Goal: Information Seeking & Learning: Learn about a topic

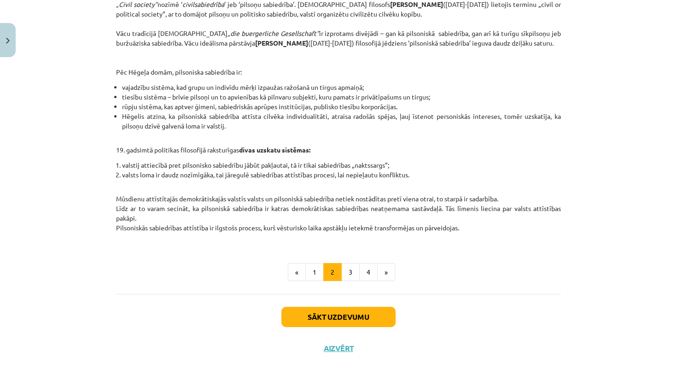
scroll to position [343, 0]
click at [349, 268] on button "3" at bounding box center [350, 272] width 18 height 18
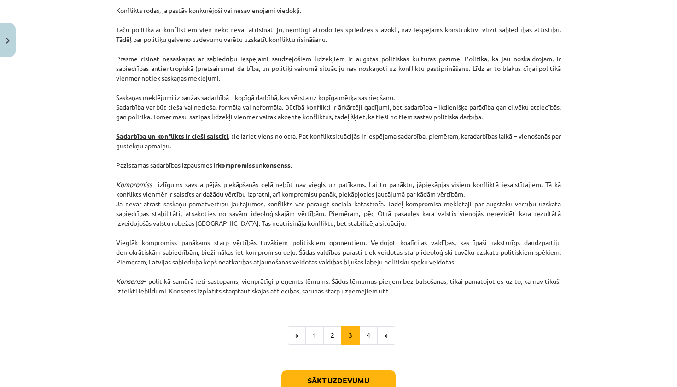
scroll to position [1115, 0]
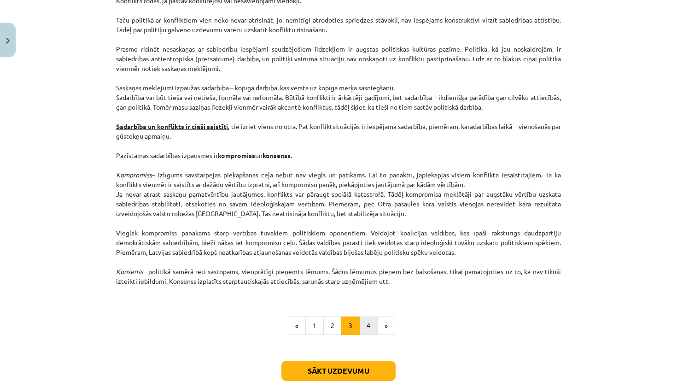
click at [371, 324] on button "4" at bounding box center [368, 325] width 18 height 18
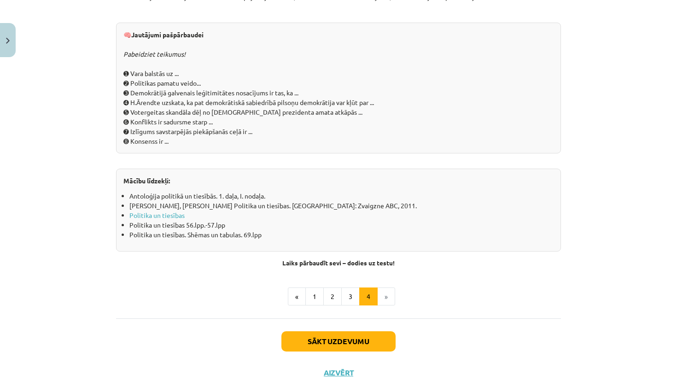
scroll to position [963, 0]
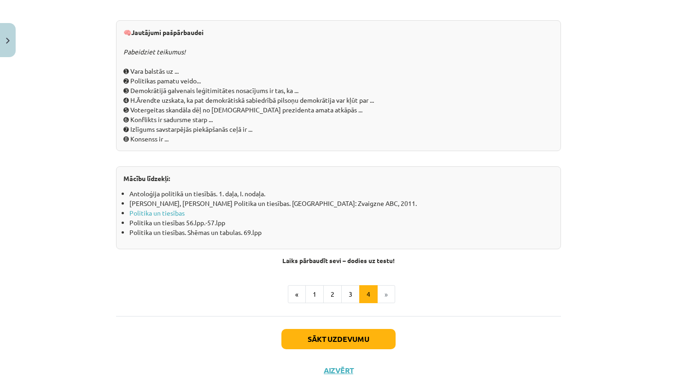
click at [342, 340] on button "Sākt uzdevumu" at bounding box center [338, 339] width 114 height 20
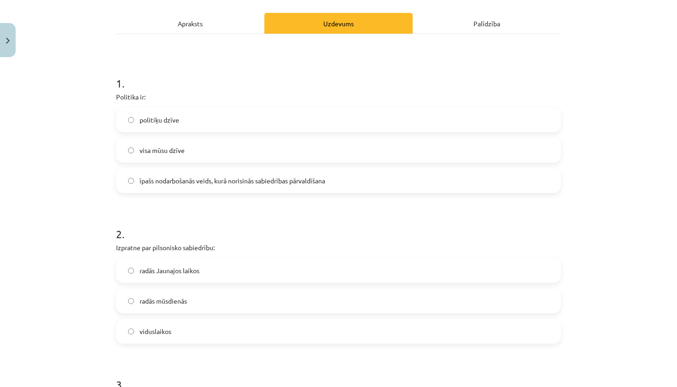
scroll to position [117, 0]
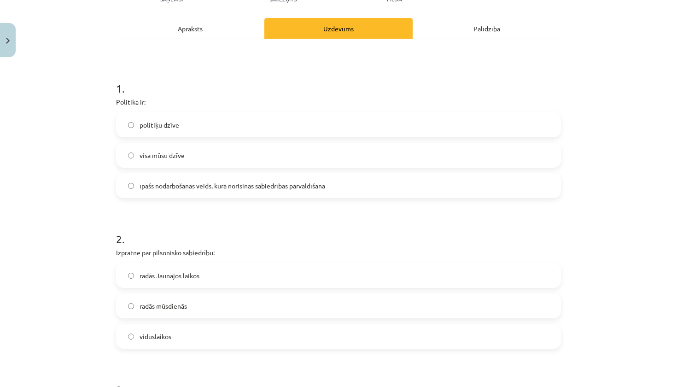
click at [308, 183] on span "īpašs nodarbošanās veids, kurā norisinās sabiedrības pārvaldīšana" at bounding box center [233, 186] width 186 height 10
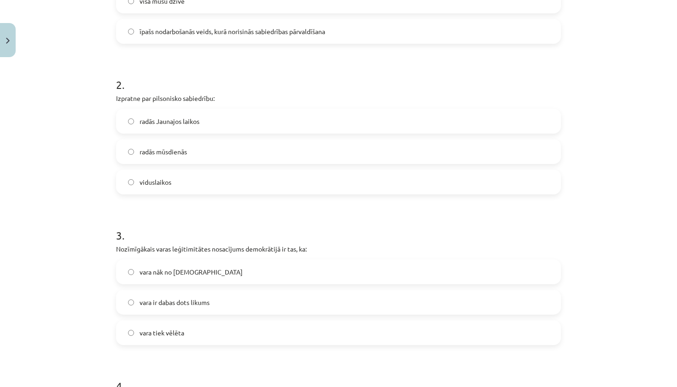
scroll to position [274, 0]
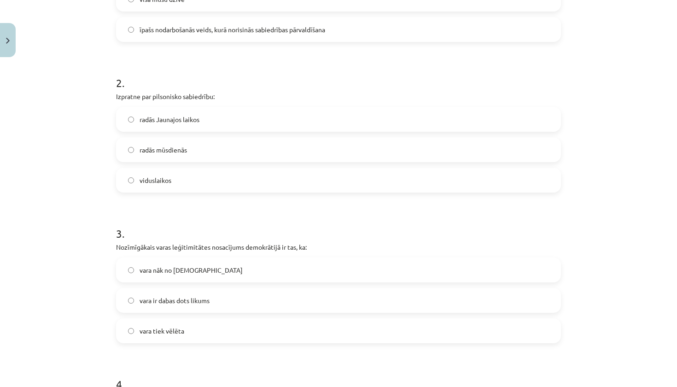
click at [288, 187] on label "viduslaikos" at bounding box center [338, 180] width 443 height 23
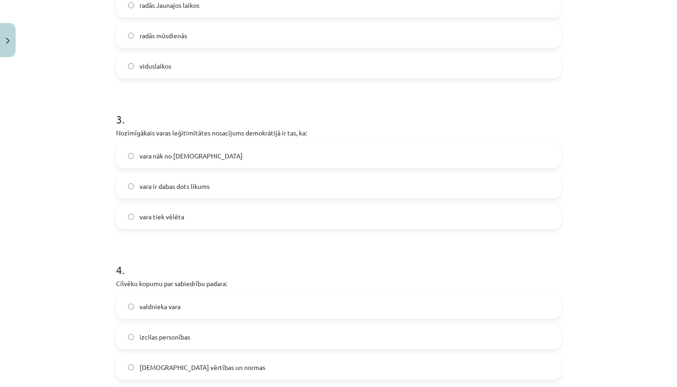
scroll to position [393, 0]
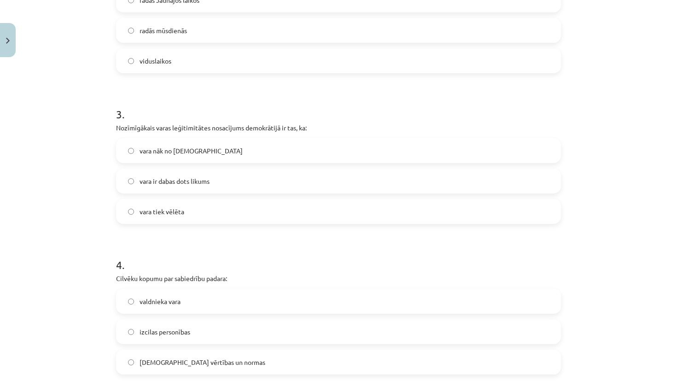
click at [274, 180] on label "vara ir dabas dots likums" at bounding box center [338, 180] width 443 height 23
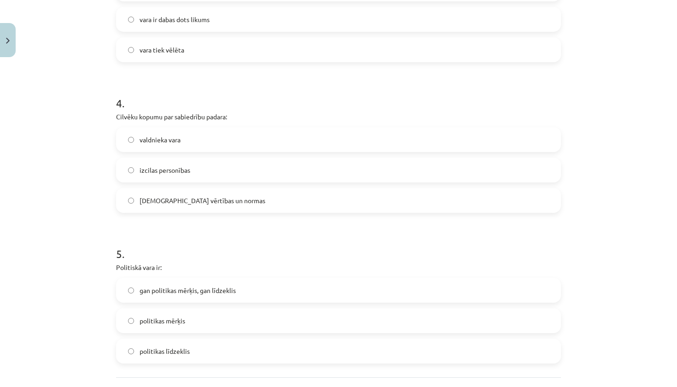
scroll to position [561, 0]
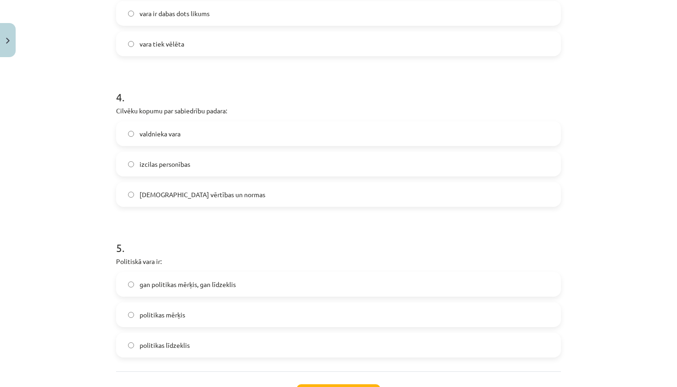
click at [264, 197] on label "[DEMOGRAPHIC_DATA] vērtības un normas" at bounding box center [338, 194] width 443 height 23
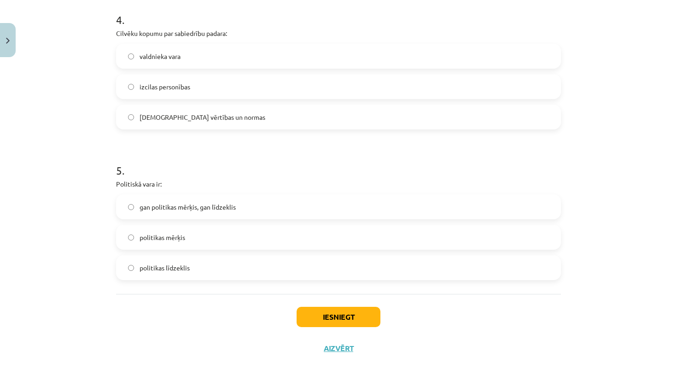
scroll to position [639, 0]
click at [245, 219] on div "gan politikas mērķis, gan līdzeklis politikas mērķis politikas līdzeklis" at bounding box center [338, 237] width 445 height 86
click at [245, 198] on label "gan politikas mērķis, gan līdzeklis" at bounding box center [338, 206] width 443 height 23
click at [315, 318] on button "Iesniegt" at bounding box center [339, 317] width 84 height 20
click at [321, 314] on button "Iesniegt" at bounding box center [339, 317] width 84 height 20
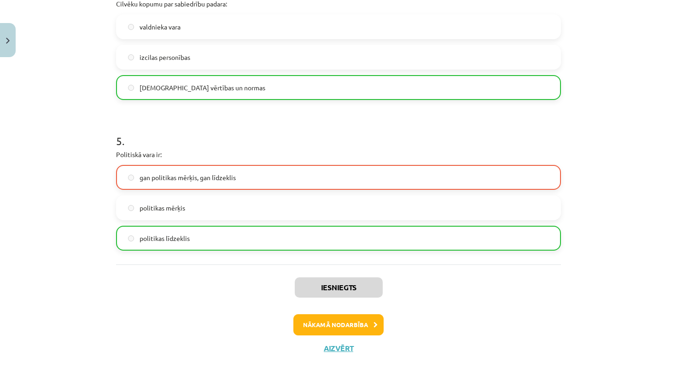
scroll to position [668, 0]
click at [333, 345] on button "Aizvērt" at bounding box center [338, 348] width 35 height 9
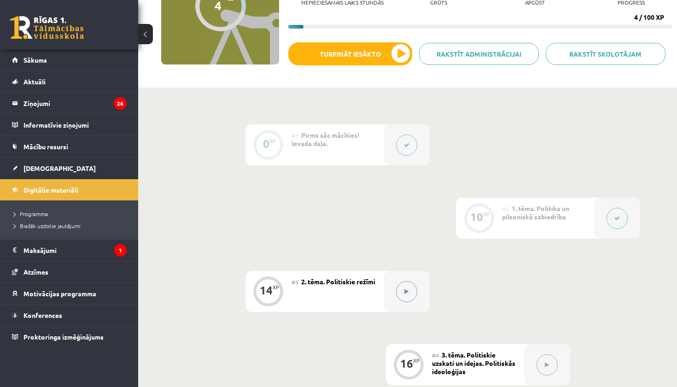
scroll to position [132, 0]
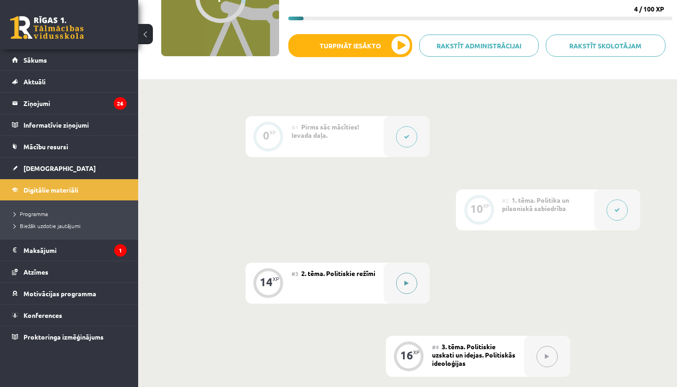
click at [401, 286] on button at bounding box center [406, 283] width 21 height 21
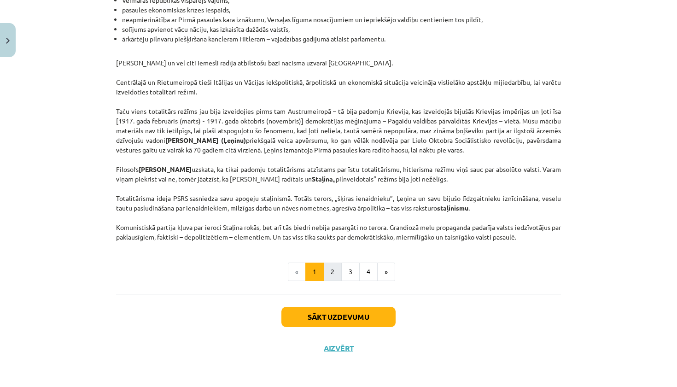
click at [333, 267] on button "2" at bounding box center [332, 272] width 18 height 18
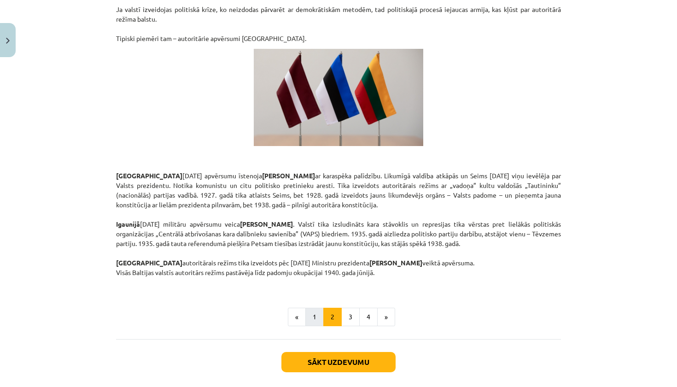
click at [317, 308] on button "1" at bounding box center [314, 317] width 18 height 18
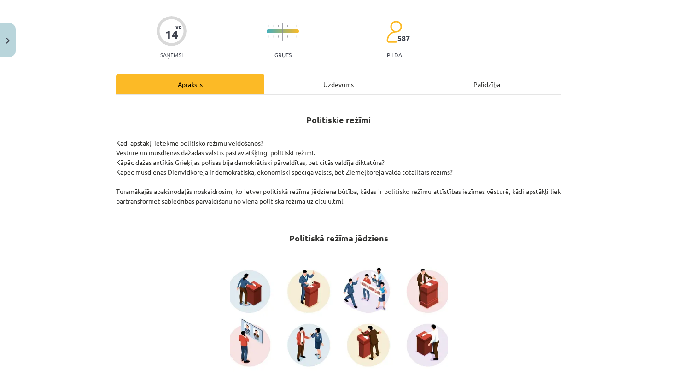
scroll to position [63, 0]
